Goal: Find specific page/section: Find specific page/section

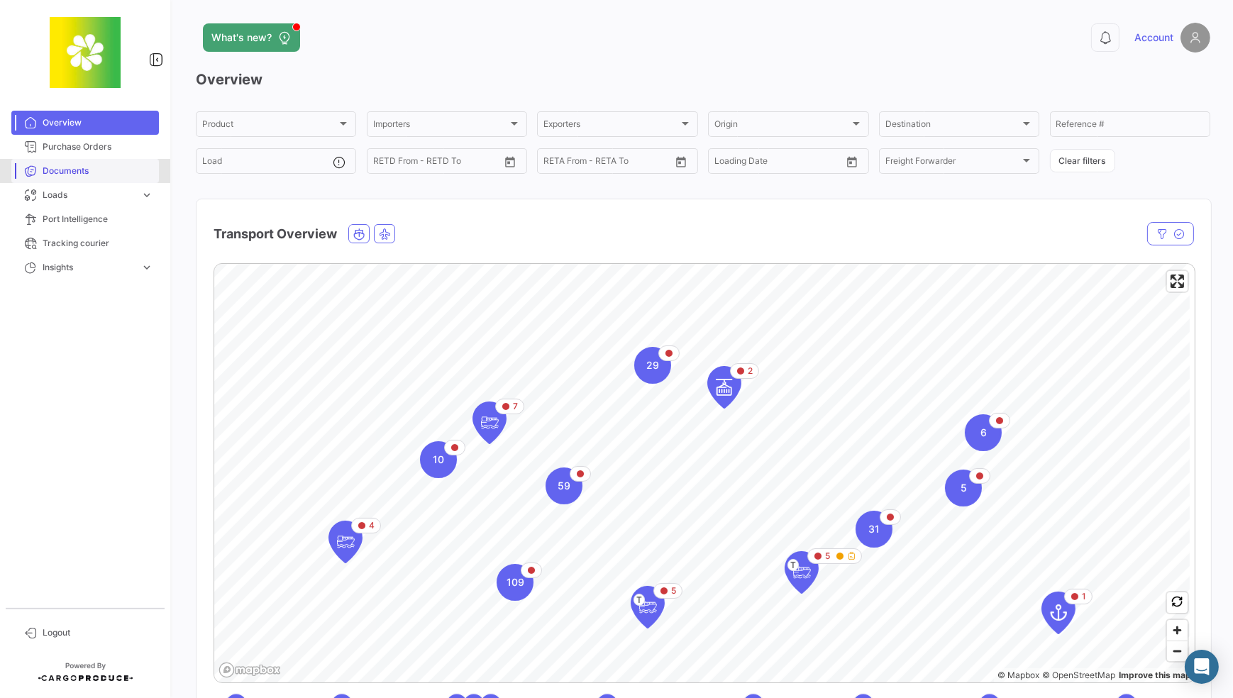
click at [109, 175] on span "Documents" at bounding box center [98, 171] width 111 height 13
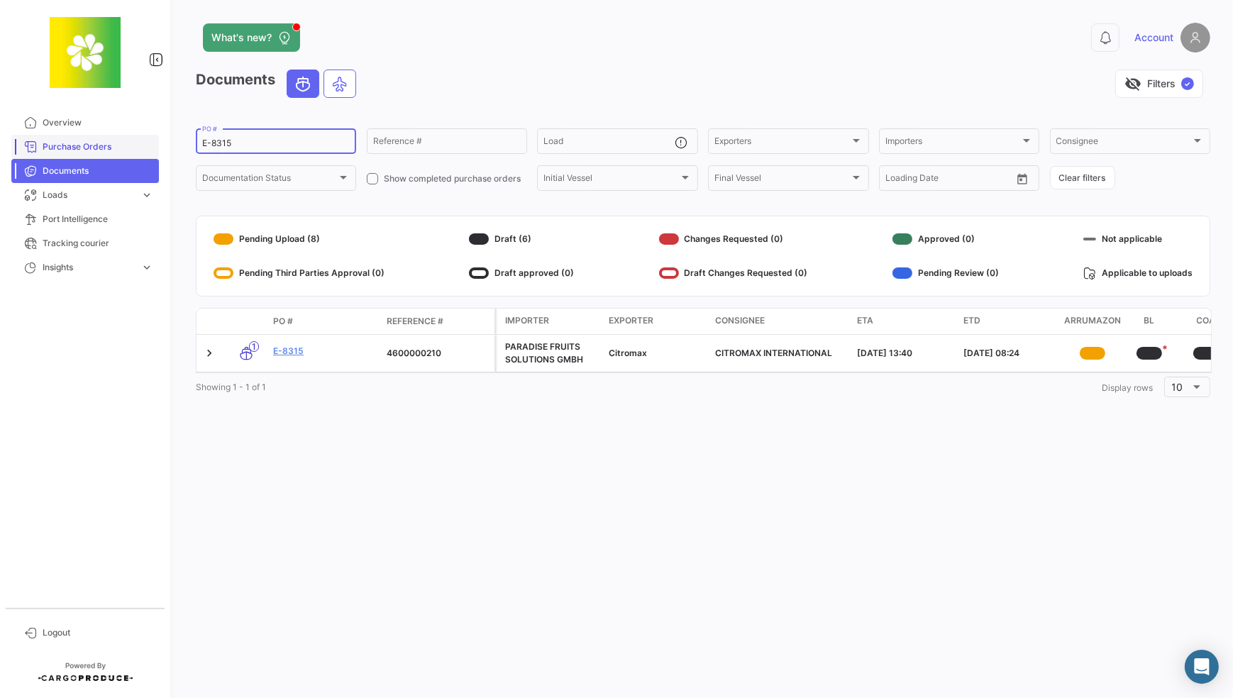
drag, startPoint x: 257, startPoint y: 142, endPoint x: 128, endPoint y: 139, distance: 129.2
click at [128, 139] on mat-sidenav-container "Overview Purchase Orders Documents Loads expand_more Air Shipments Ocean Loads …" at bounding box center [616, 349] width 1233 height 698
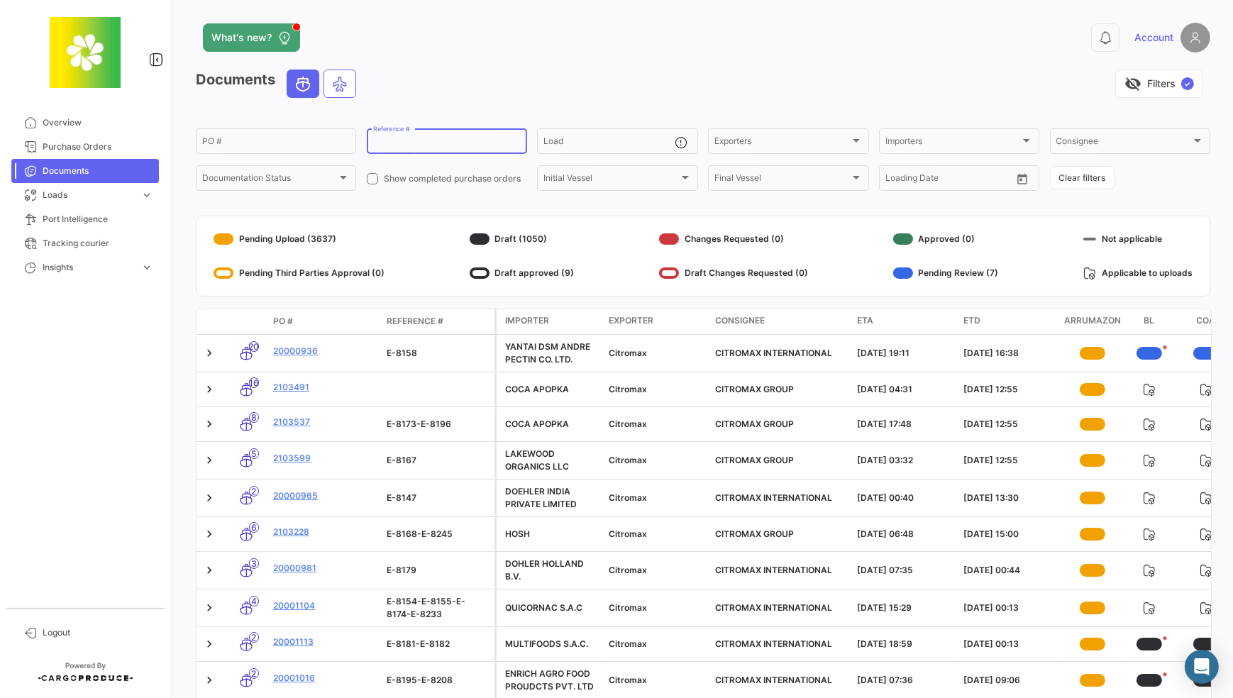
click at [507, 139] on input "Reference #" at bounding box center [447, 143] width 148 height 10
paste input "Citromax2025@"
type input "Citromax2025@"
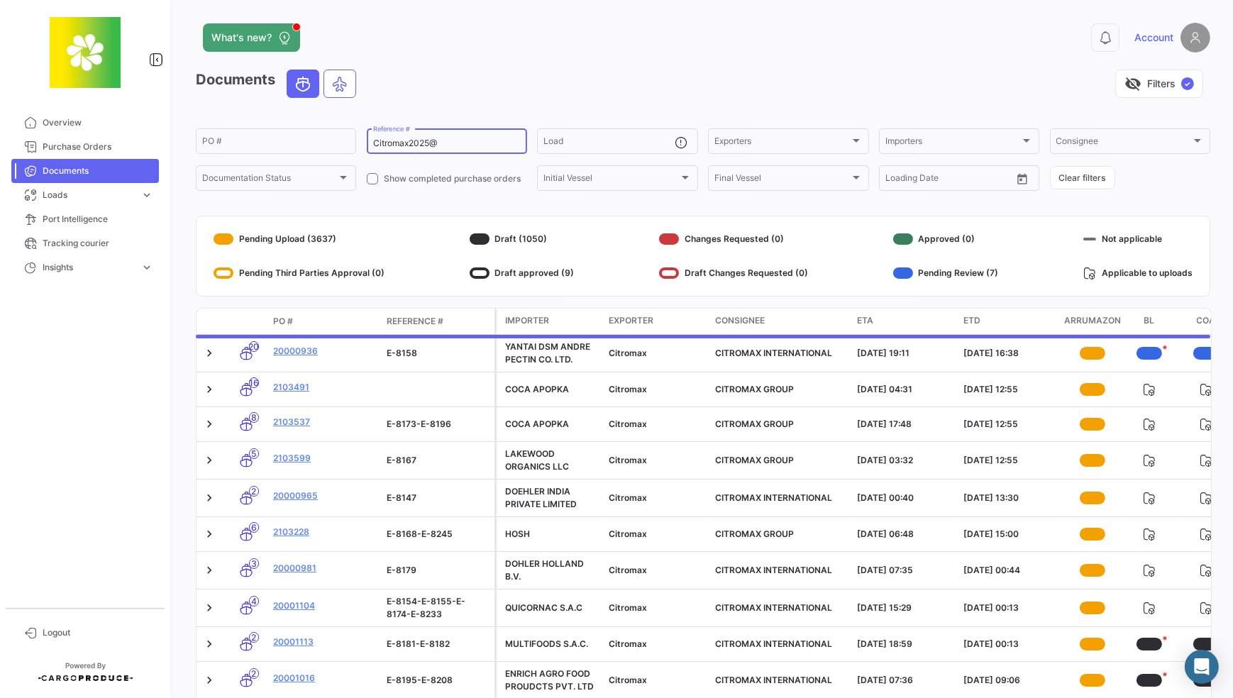
drag, startPoint x: 507, startPoint y: 139, endPoint x: 205, endPoint y: 122, distance: 302.0
click at [205, 122] on app-list-header "Documents visibility_off Filters ✓ PO # Citromax2025@ Reference # Load Exporter…" at bounding box center [703, 131] width 1015 height 123
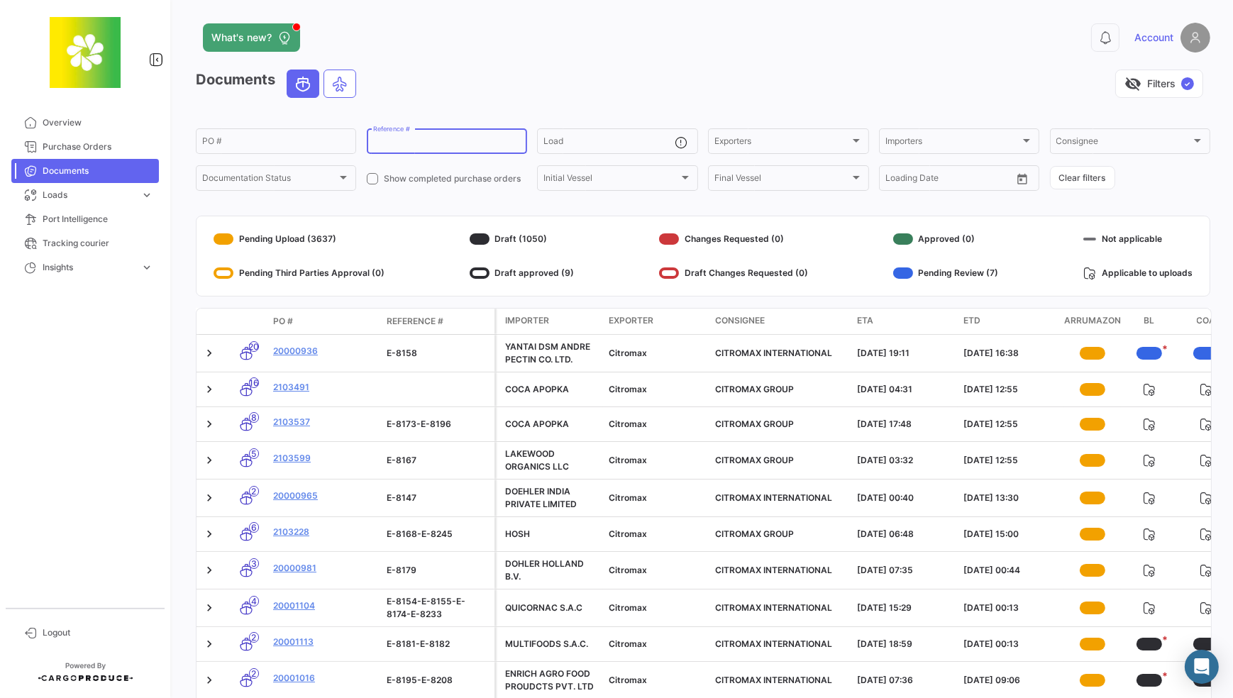
click at [424, 148] on input "Reference #" at bounding box center [447, 143] width 148 height 10
paste input "0104-00000104"
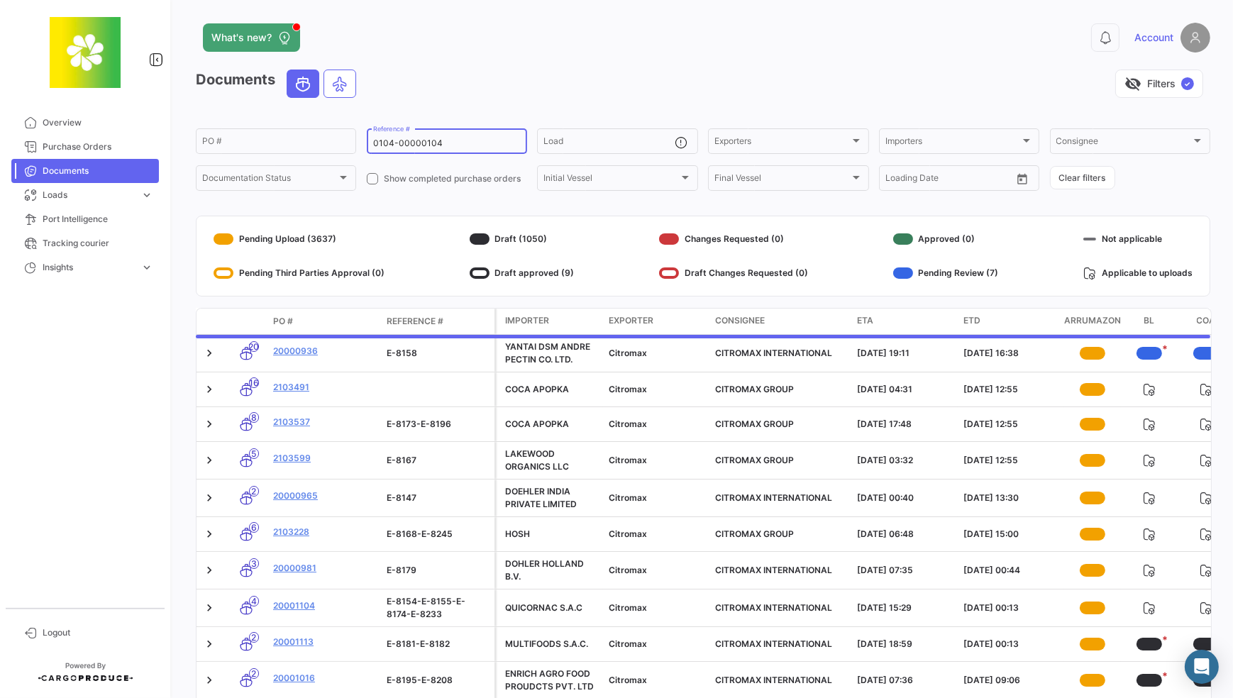
type input "0104-00000104"
click at [604, 83] on div "visibility_off Filters ✓" at bounding box center [789, 84] width 843 height 28
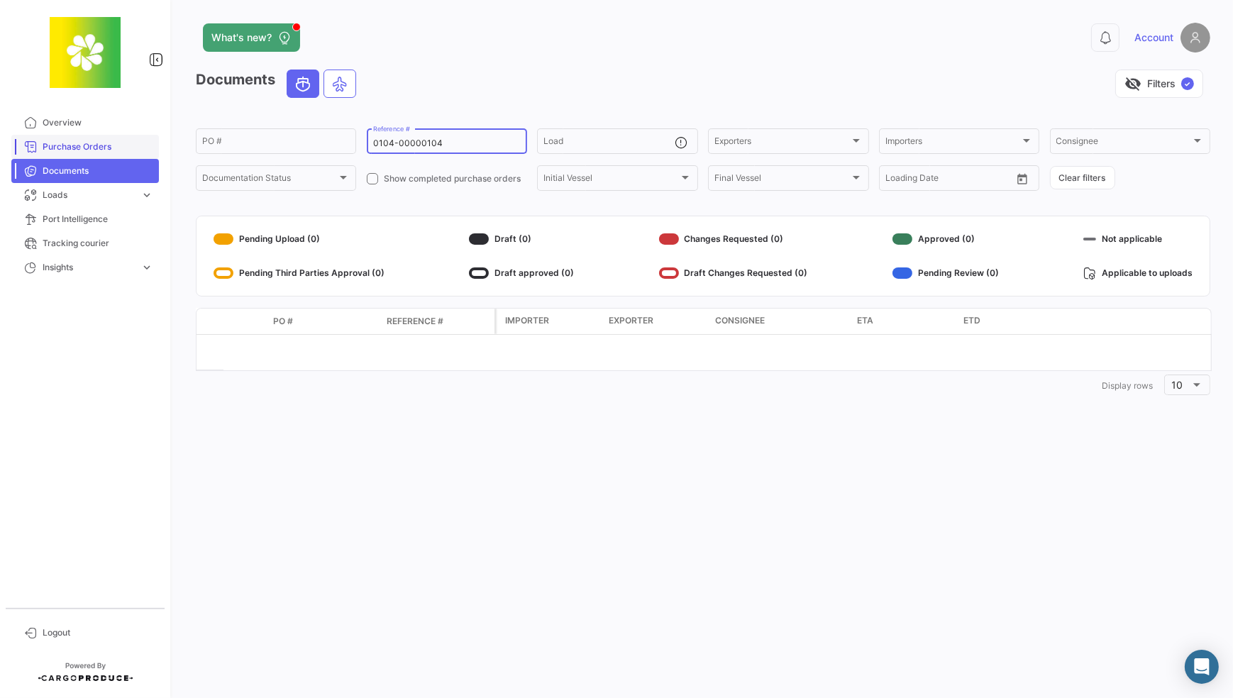
drag, startPoint x: 482, startPoint y: 142, endPoint x: 147, endPoint y: 135, distance: 335.0
click at [147, 135] on mat-sidenav-container "Overview Purchase Orders Documents Loads expand_more Air Shipments Ocean Loads …" at bounding box center [616, 349] width 1233 height 698
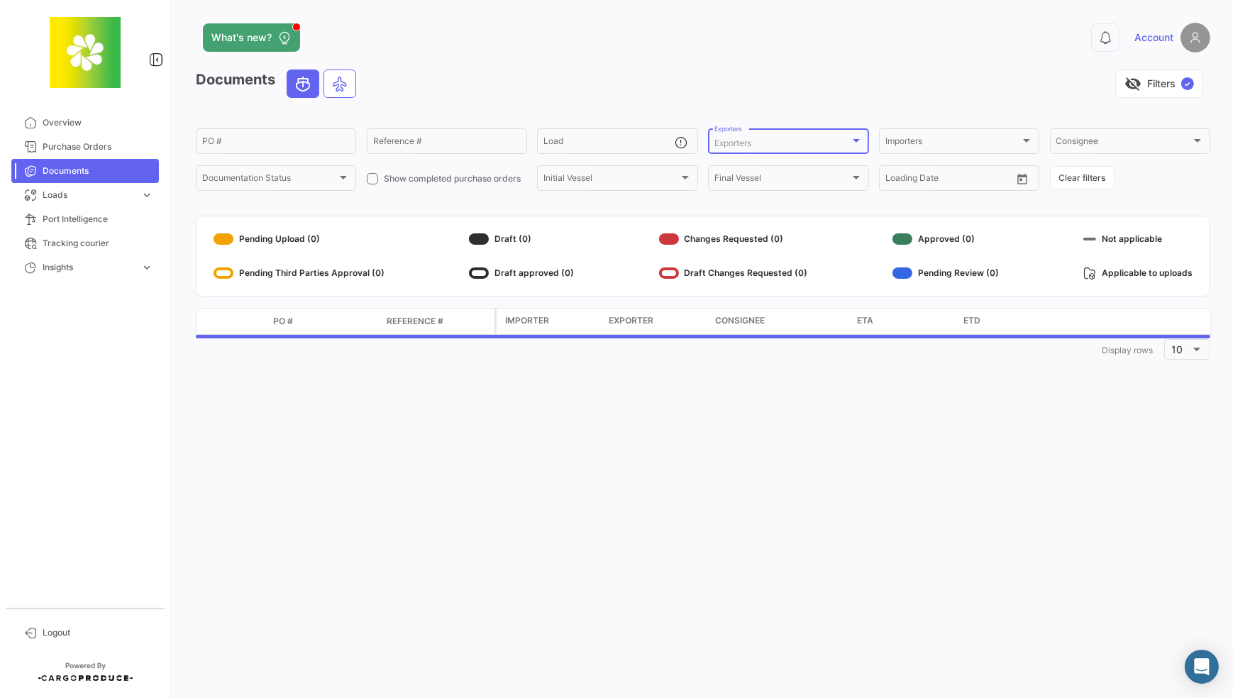
click at [785, 142] on div "Exporters" at bounding box center [782, 143] width 135 height 10
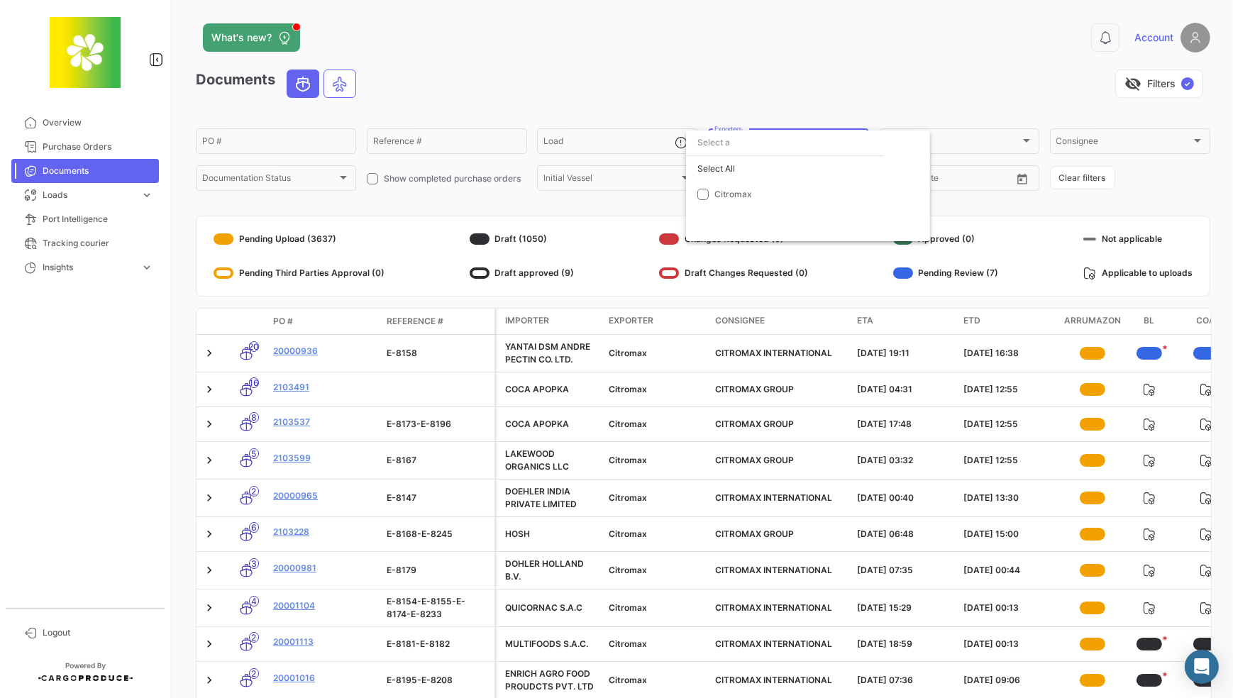
click at [748, 89] on div at bounding box center [616, 349] width 1233 height 698
click at [912, 143] on span "Importers" at bounding box center [904, 143] width 37 height 11
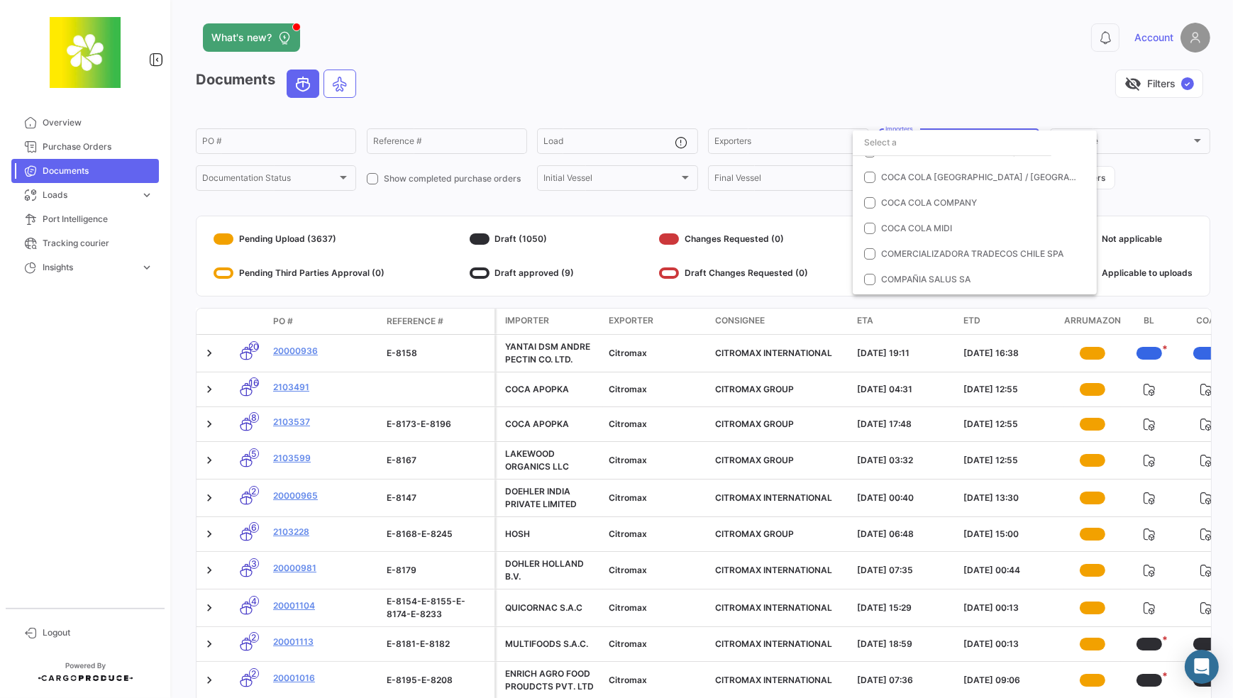
scroll to position [541, 0]
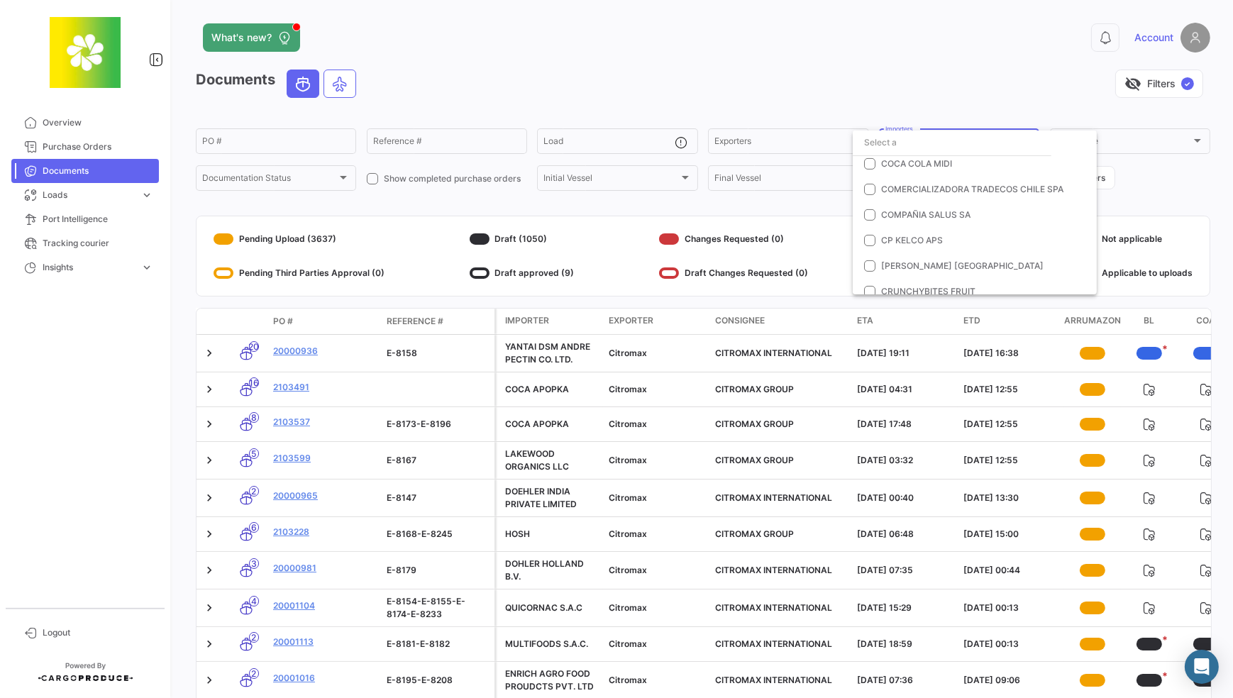
click at [1141, 159] on div at bounding box center [616, 349] width 1233 height 698
